Goal: Task Accomplishment & Management: Manage account settings

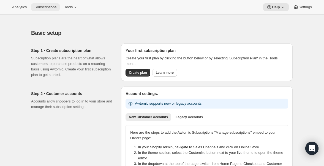
click at [52, 8] on span "Subscriptions" at bounding box center [45, 7] width 22 height 4
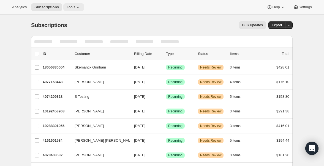
click at [75, 8] on span "Tools" at bounding box center [71, 7] width 9 height 4
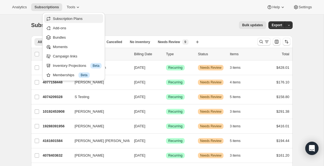
click at [74, 19] on span "Subscription Plans" at bounding box center [68, 19] width 30 height 4
